Goal: Task Accomplishment & Management: Manage account settings

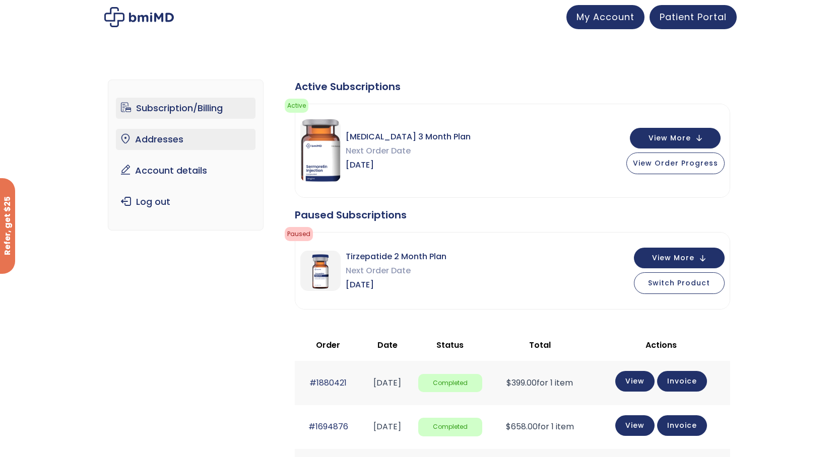
click at [162, 138] on link "Addresses" at bounding box center [186, 139] width 140 height 21
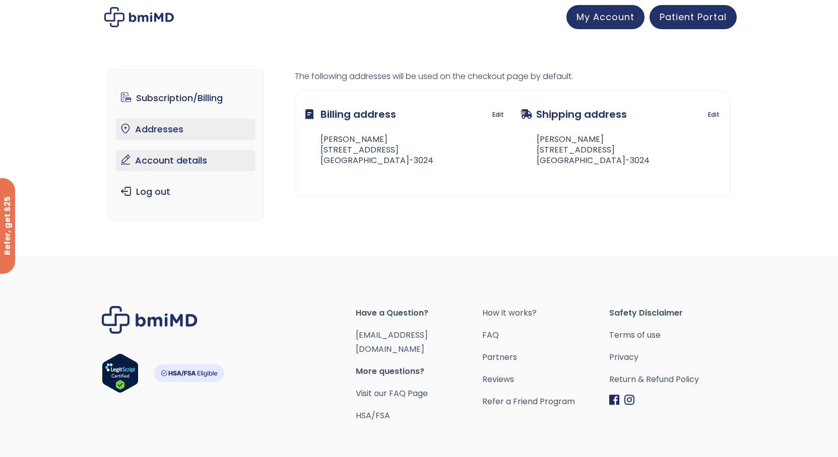
click at [153, 160] on link "Account details" at bounding box center [186, 160] width 140 height 21
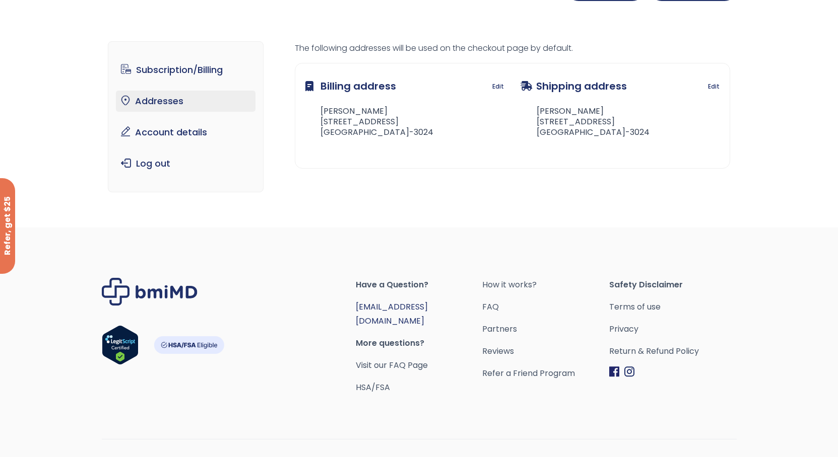
click at [401, 306] on link "[EMAIL_ADDRESS][DOMAIN_NAME]" at bounding box center [392, 314] width 72 height 26
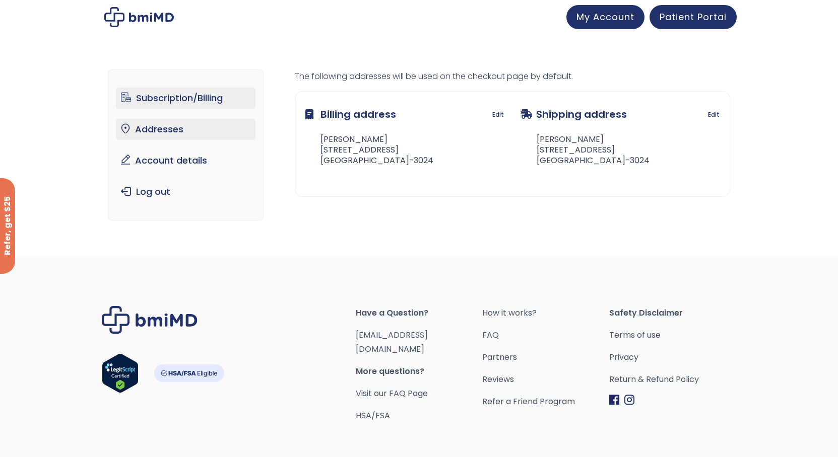
click at [172, 98] on link "Subscription/Billing" at bounding box center [186, 98] width 140 height 21
